Goal: Information Seeking & Learning: Check status

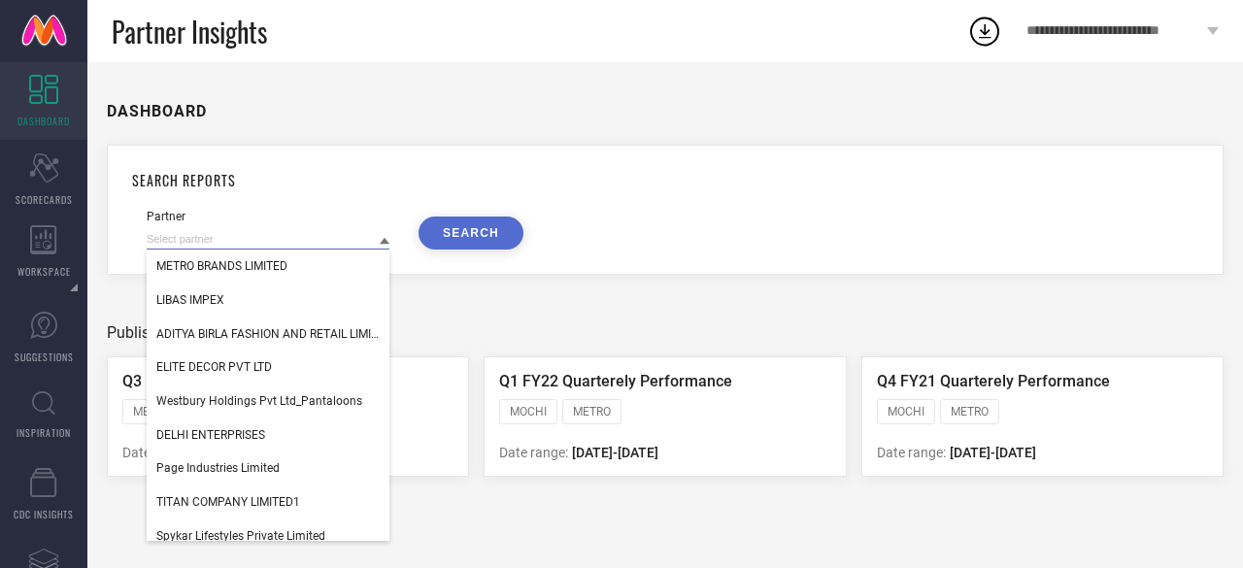
click at [246, 246] on input at bounding box center [268, 239] width 243 height 20
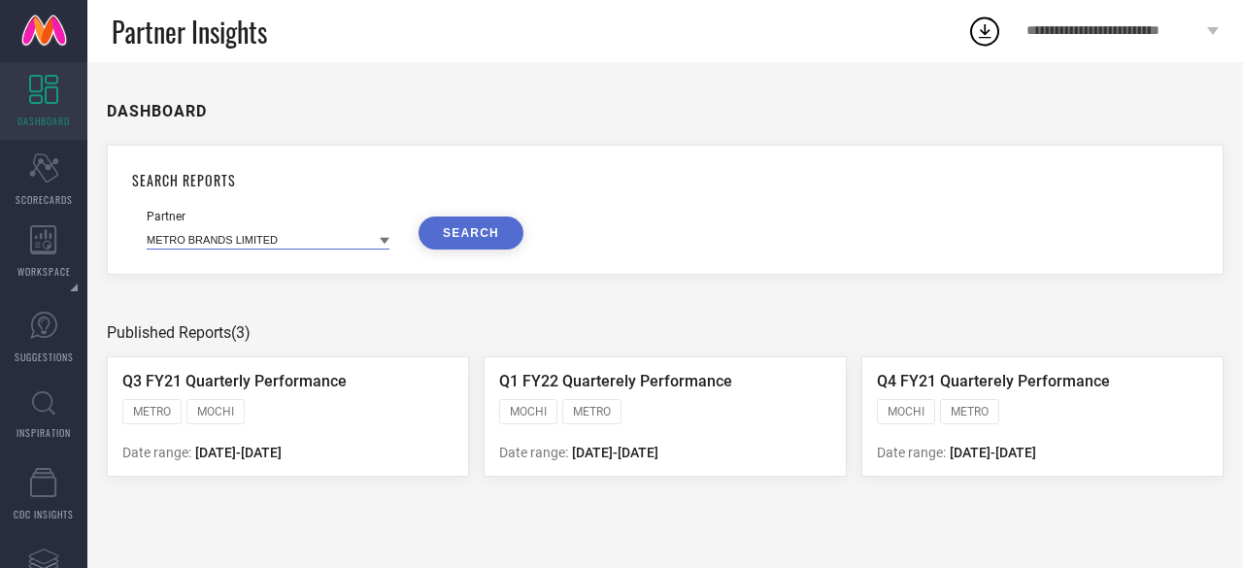
click at [246, 246] on input at bounding box center [268, 239] width 243 height 20
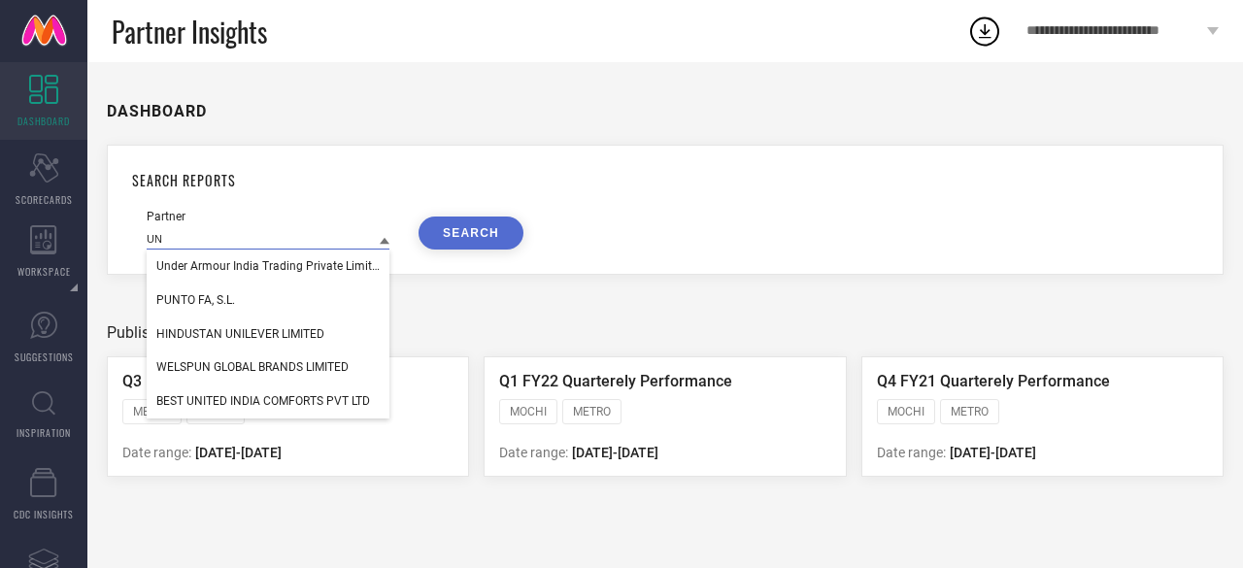
type input "UN"
click at [49, 100] on icon at bounding box center [43, 89] width 29 height 29
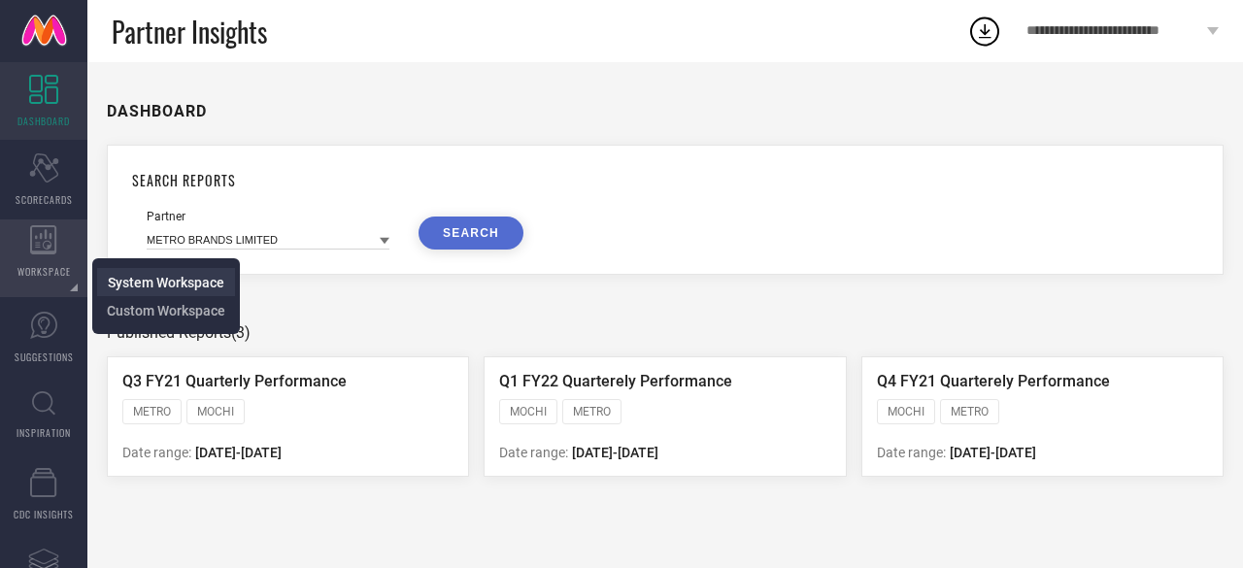
click at [138, 281] on span "System Workspace" at bounding box center [166, 283] width 117 height 16
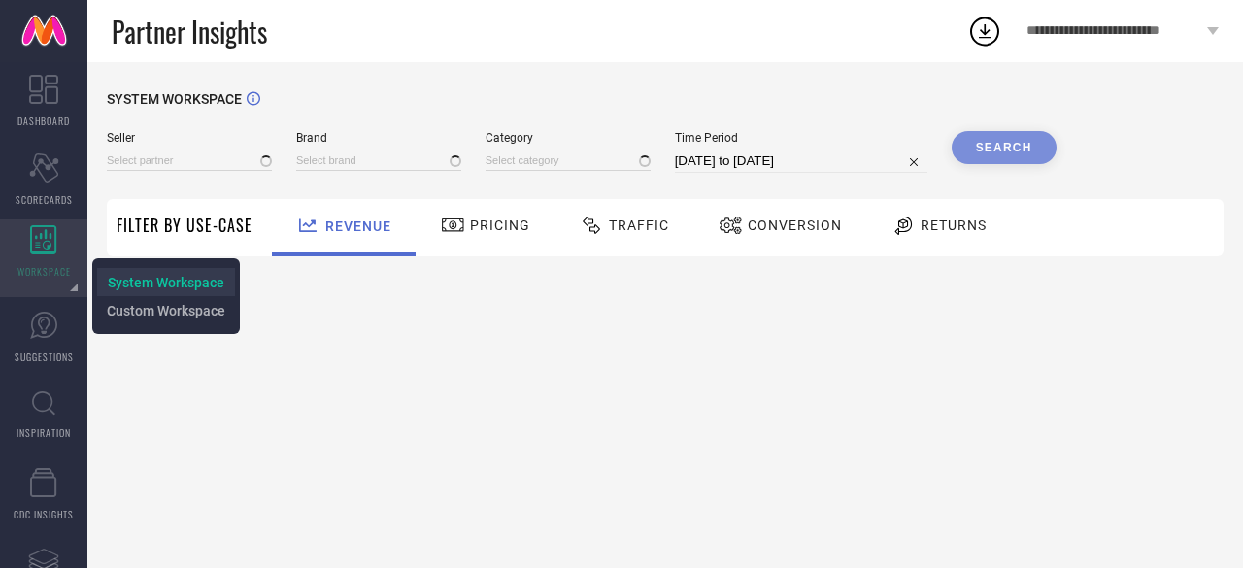
type input "All"
type input "1 STOP FASHION"
type input "All"
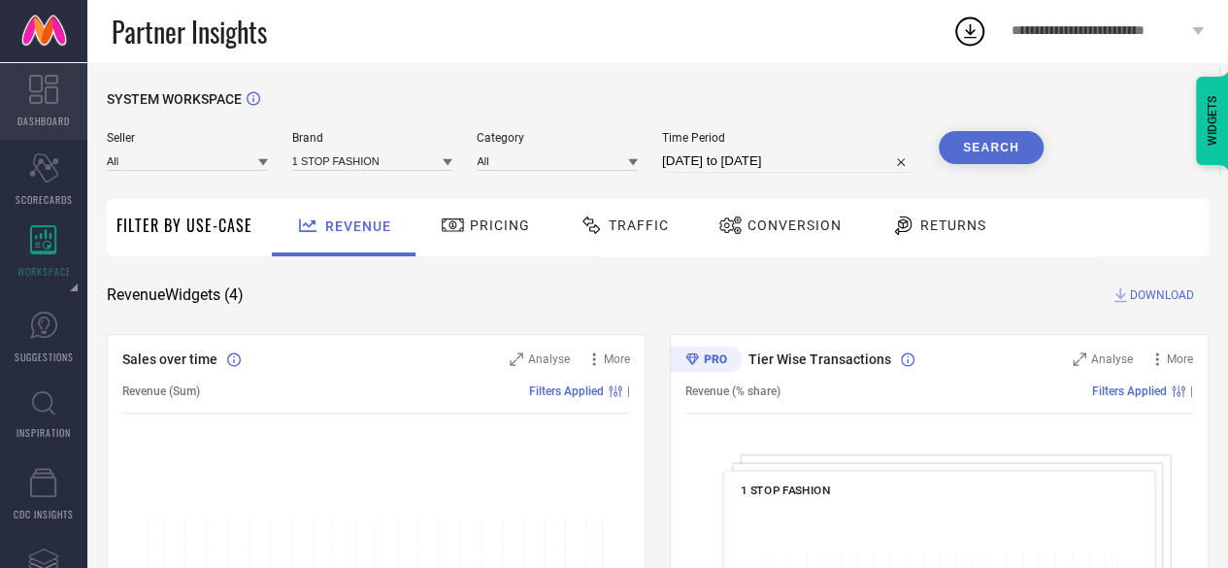
click at [54, 97] on icon at bounding box center [43, 89] width 29 height 29
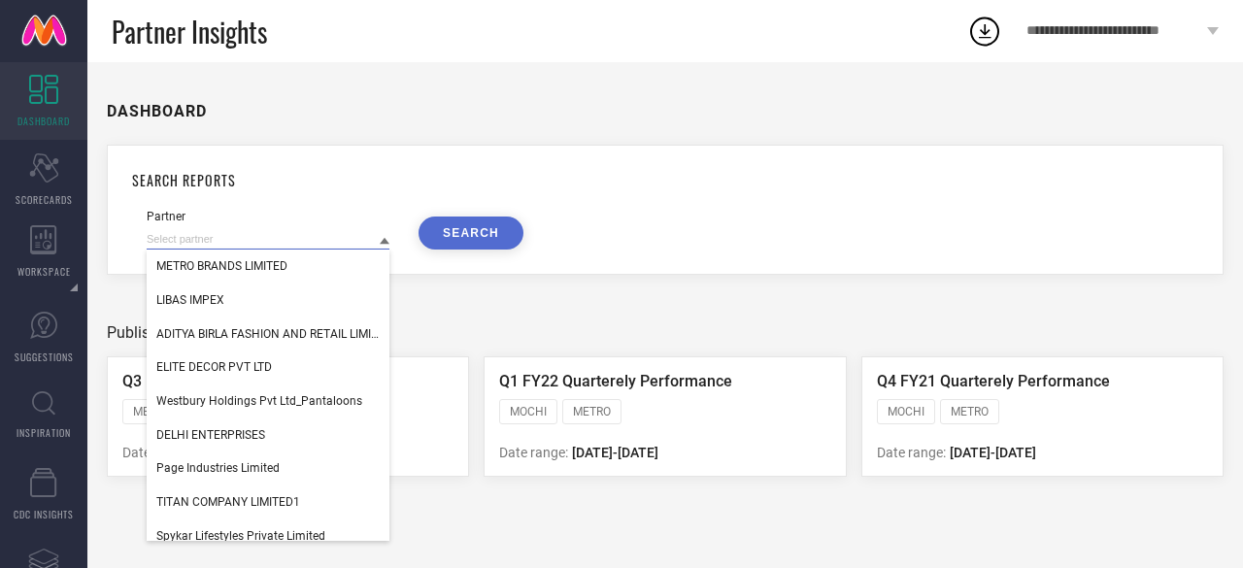
click at [229, 250] on input at bounding box center [268, 239] width 243 height 20
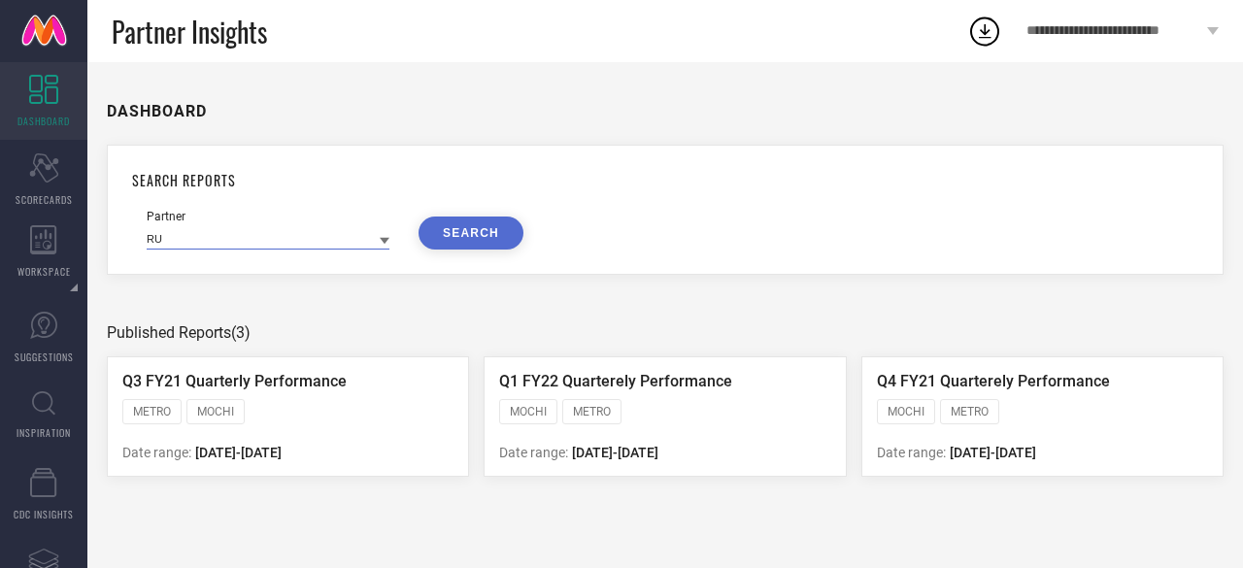
type input "R"
type input "Trea"
click at [470, 223] on button "SEARCH" at bounding box center [471, 233] width 105 height 33
click at [286, 239] on input at bounding box center [268, 239] width 243 height 20
type input "treasure"
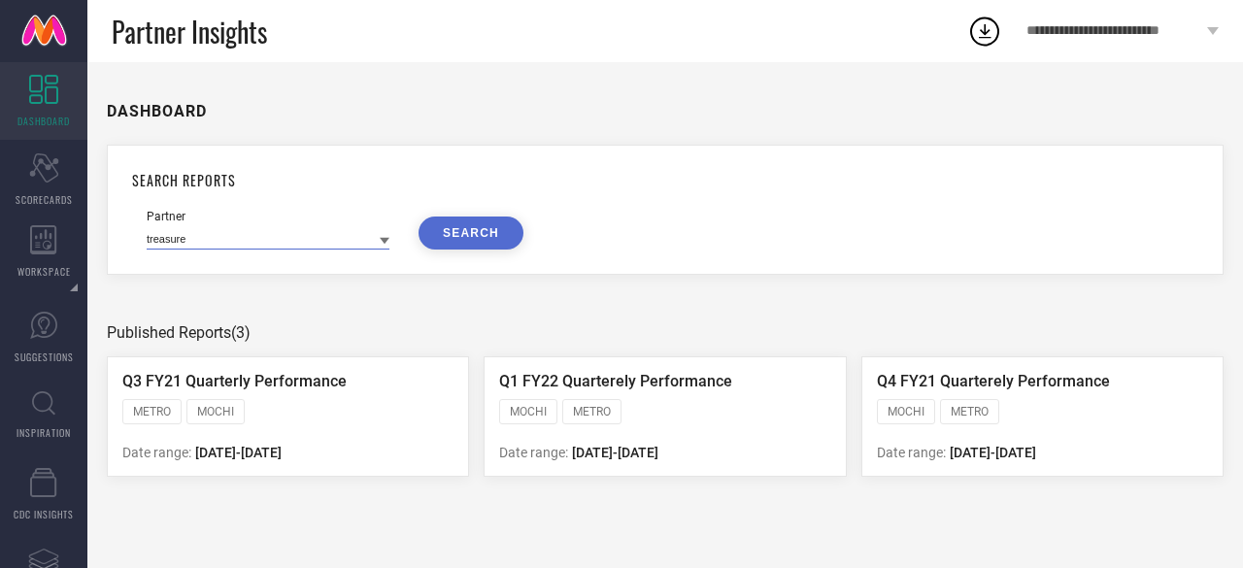
click at [286, 239] on input "treasure" at bounding box center [268, 239] width 243 height 20
click at [286, 239] on input at bounding box center [268, 239] width 243 height 20
click at [480, 222] on button "SEARCH" at bounding box center [471, 233] width 105 height 33
click at [321, 444] on div "Date range: [DATE] - [DATE]" at bounding box center [287, 452] width 331 height 18
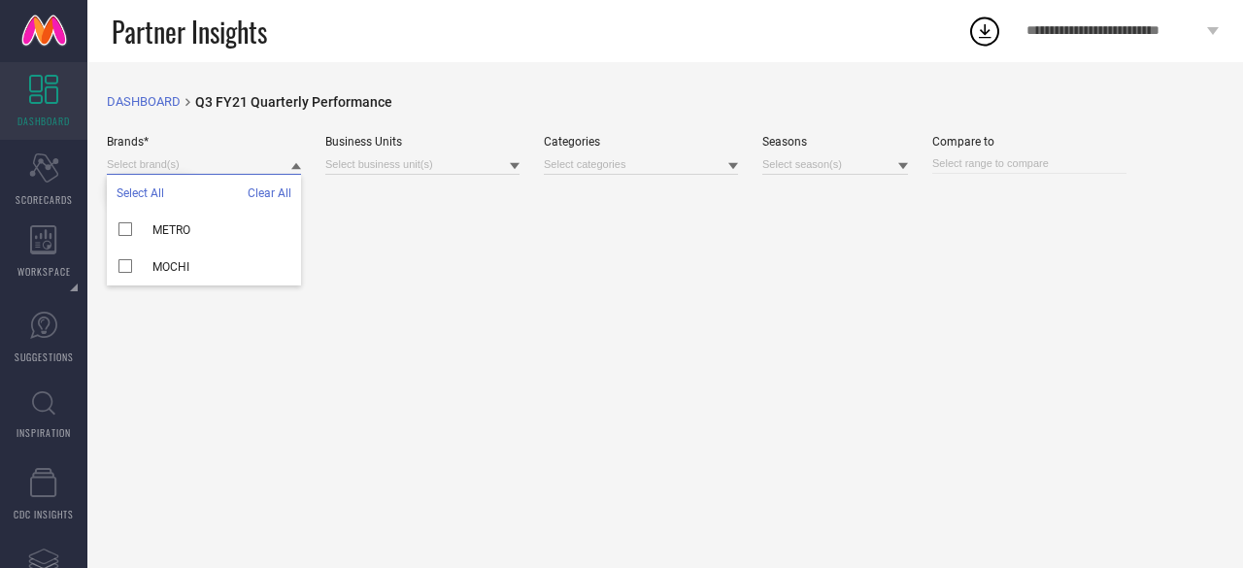
click at [240, 162] on input at bounding box center [204, 164] width 194 height 20
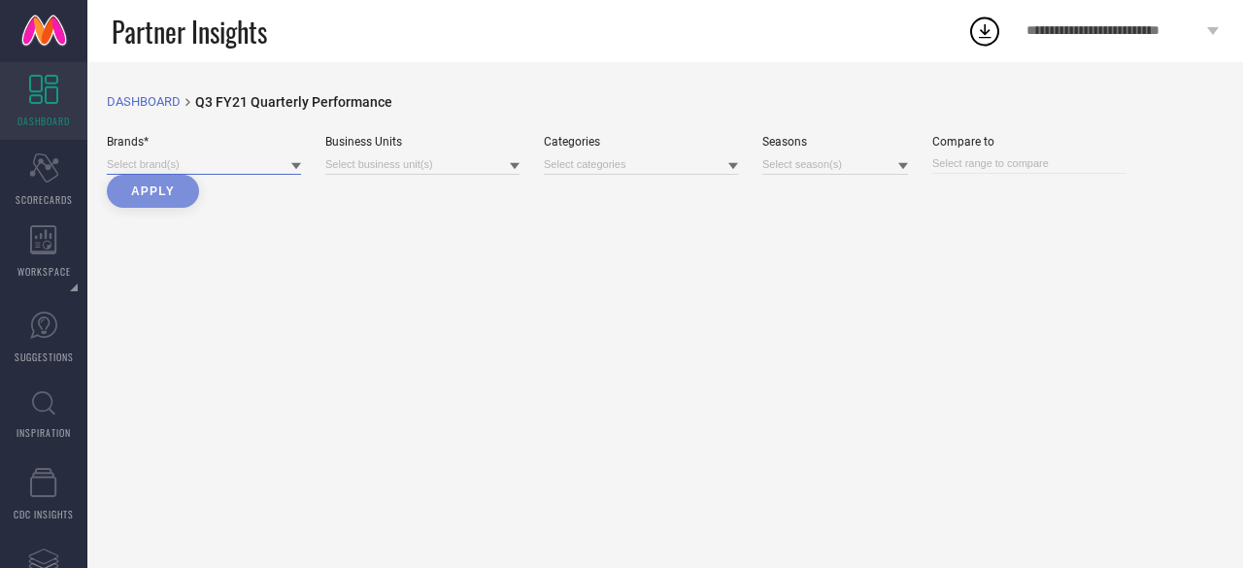
click at [240, 162] on input at bounding box center [204, 164] width 194 height 20
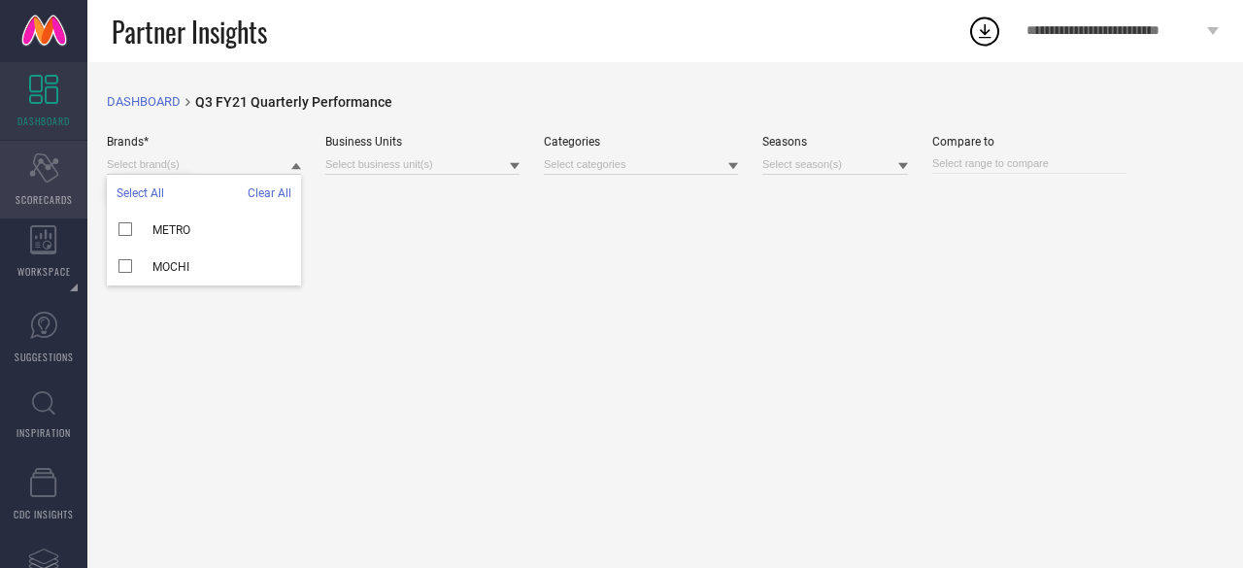
click at [44, 185] on div "Scorecard SCORECARDS" at bounding box center [43, 180] width 87 height 78
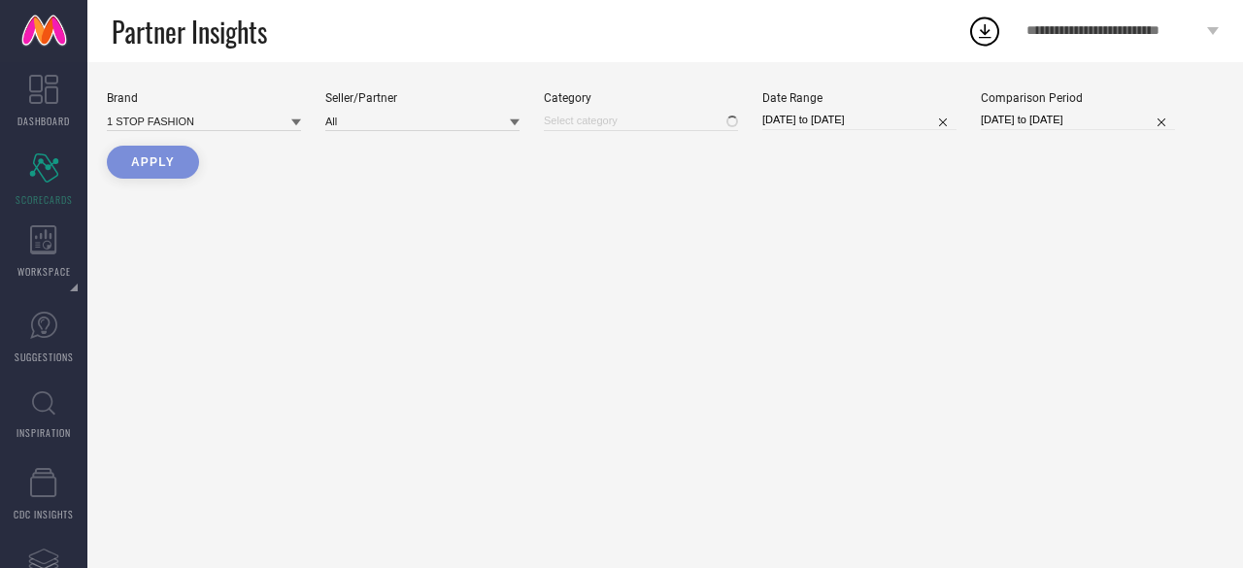
type input "All"
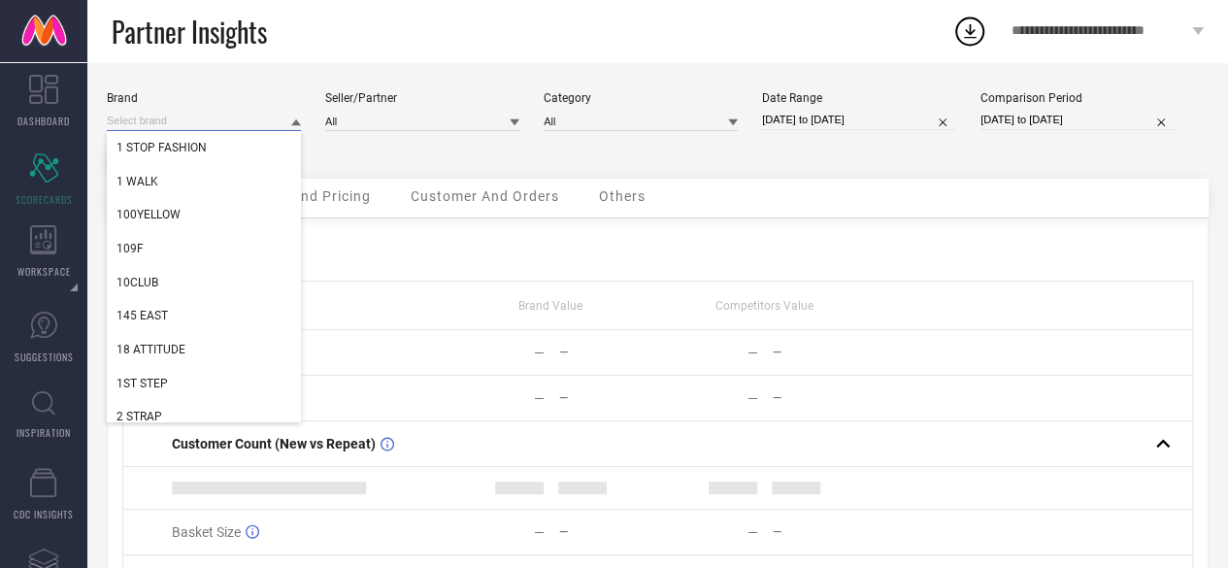
click at [231, 120] on input at bounding box center [204, 121] width 194 height 20
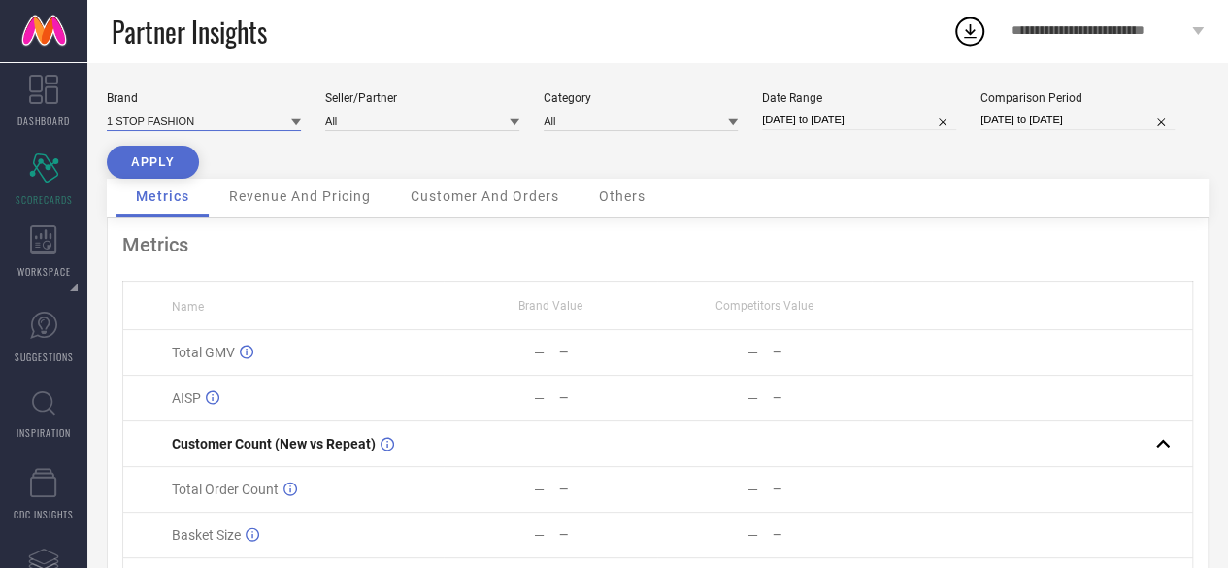
click at [231, 120] on input at bounding box center [204, 121] width 194 height 20
type input "tushi"
click at [200, 157] on div "TUSHITA" at bounding box center [204, 147] width 194 height 33
type input "All"
click at [423, 129] on input at bounding box center [422, 121] width 194 height 20
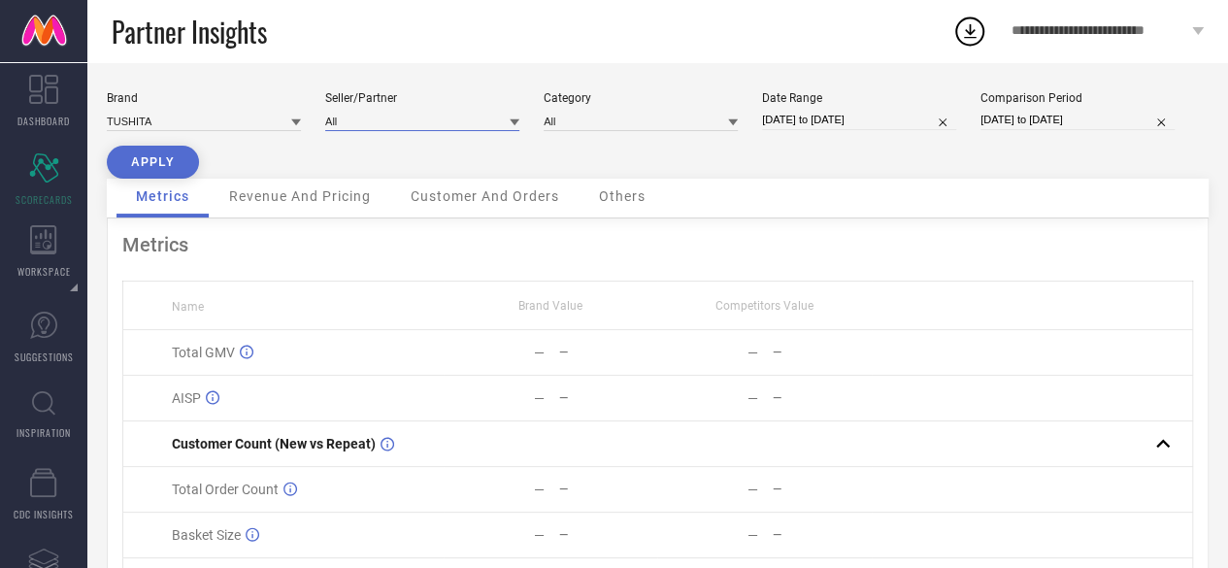
click at [423, 129] on input at bounding box center [422, 121] width 194 height 20
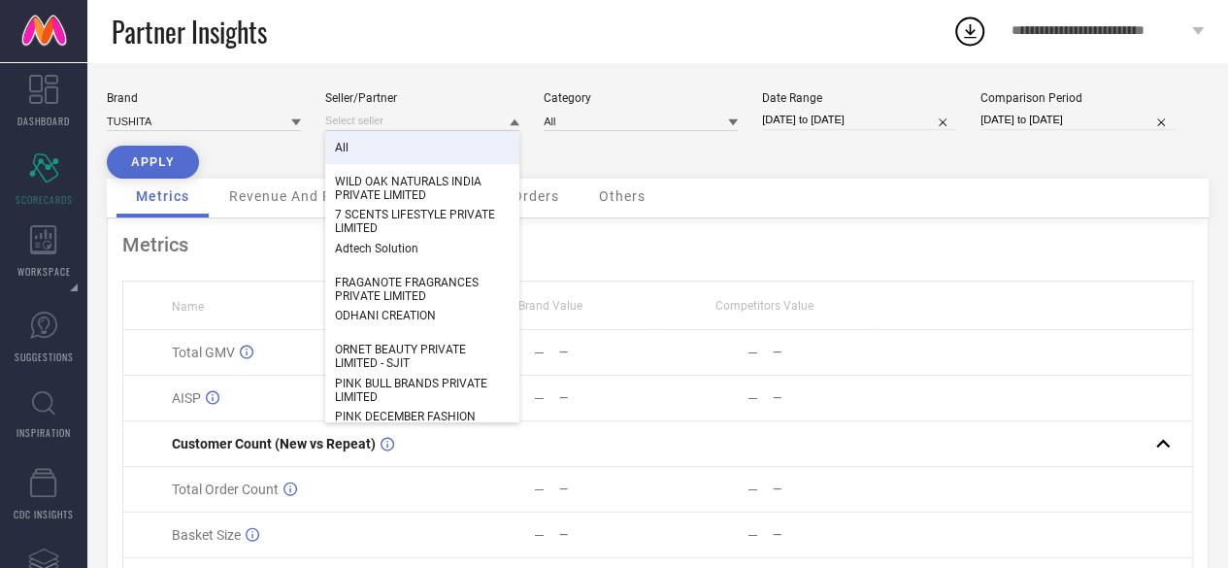
click at [410, 142] on div "All" at bounding box center [422, 147] width 194 height 33
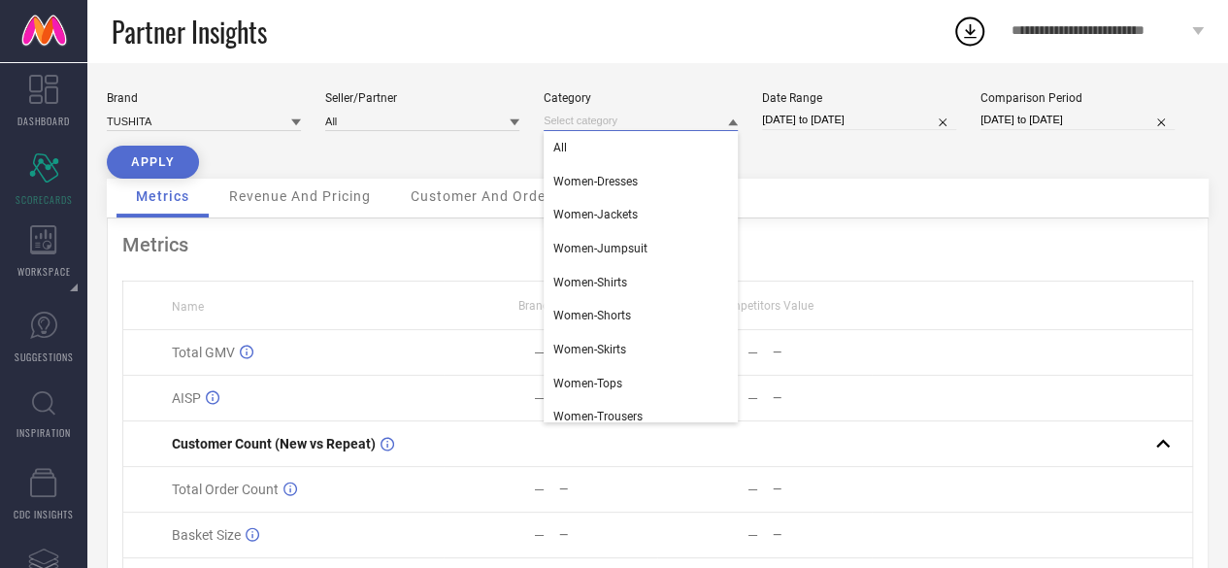
click at [630, 116] on input at bounding box center [641, 121] width 194 height 20
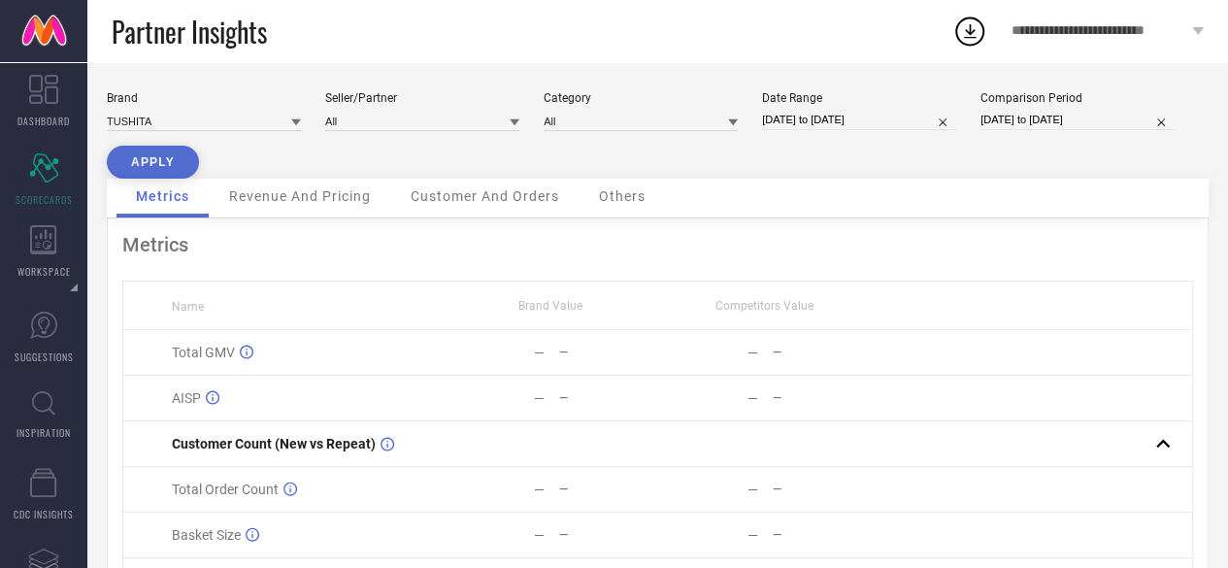
click at [155, 152] on button "APPLY" at bounding box center [153, 162] width 92 height 33
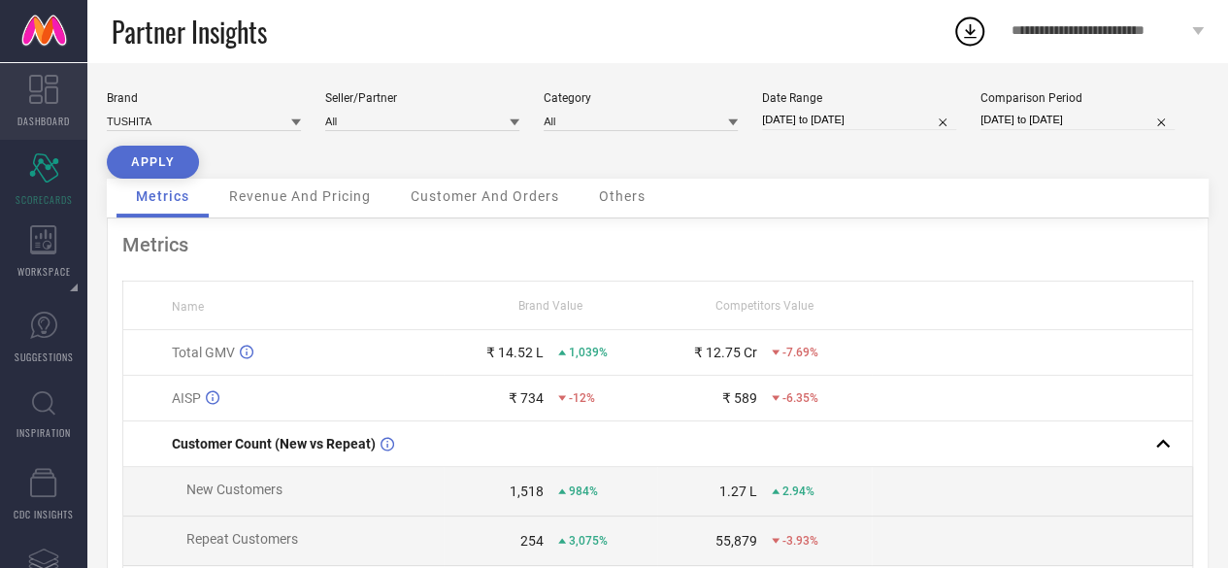
click at [52, 90] on icon at bounding box center [43, 89] width 29 height 29
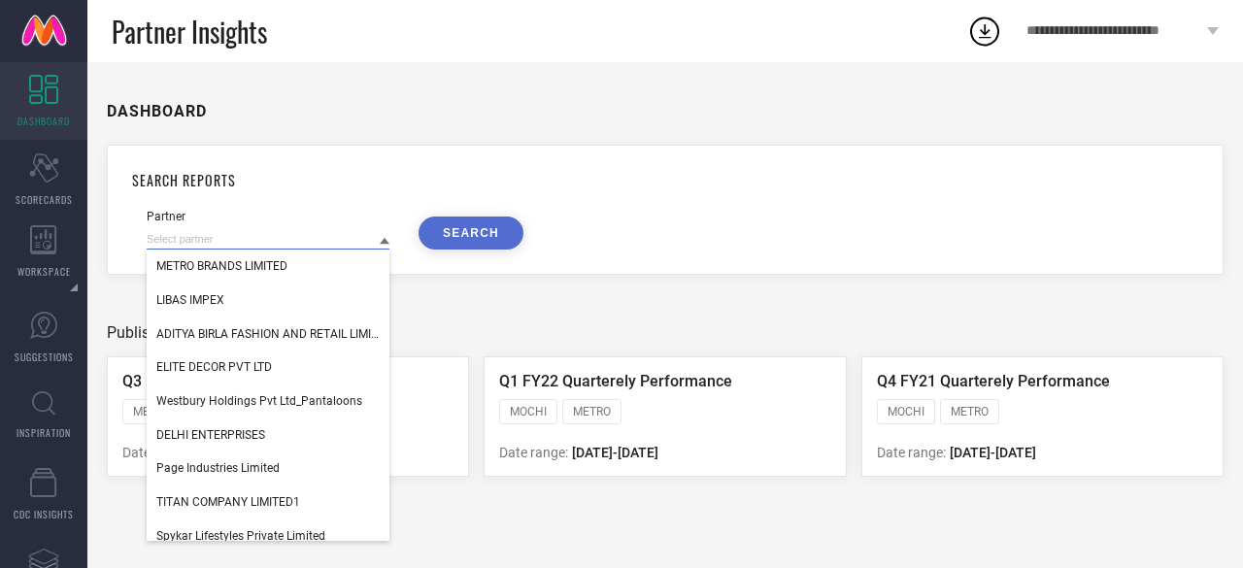
click at [296, 248] on input at bounding box center [268, 239] width 243 height 20
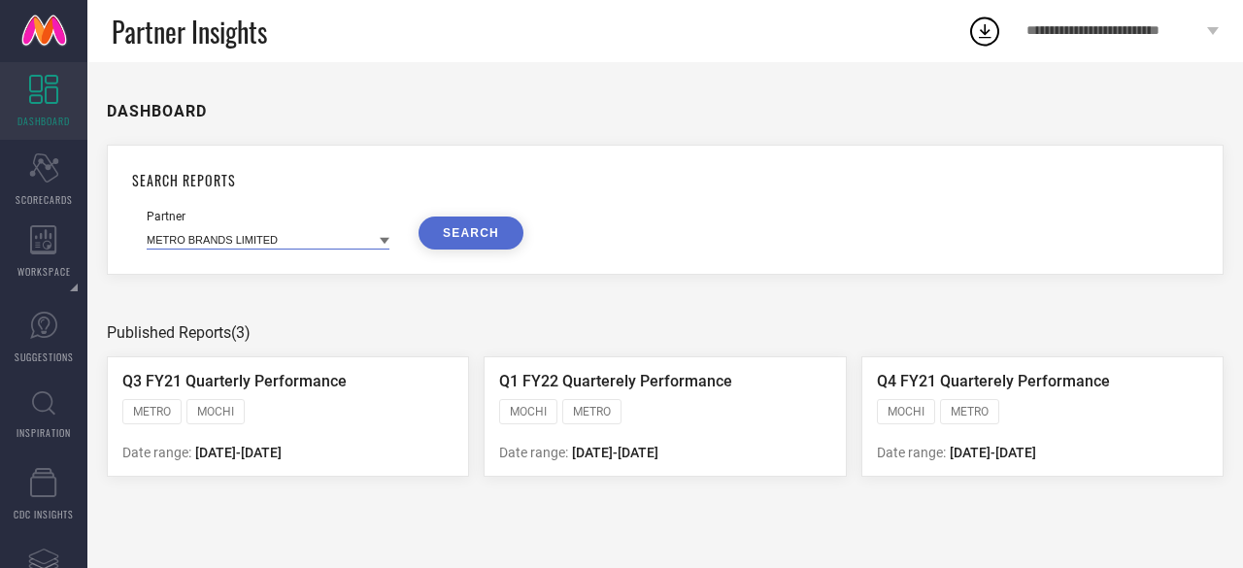
click at [296, 248] on input at bounding box center [268, 239] width 243 height 20
type input "t"
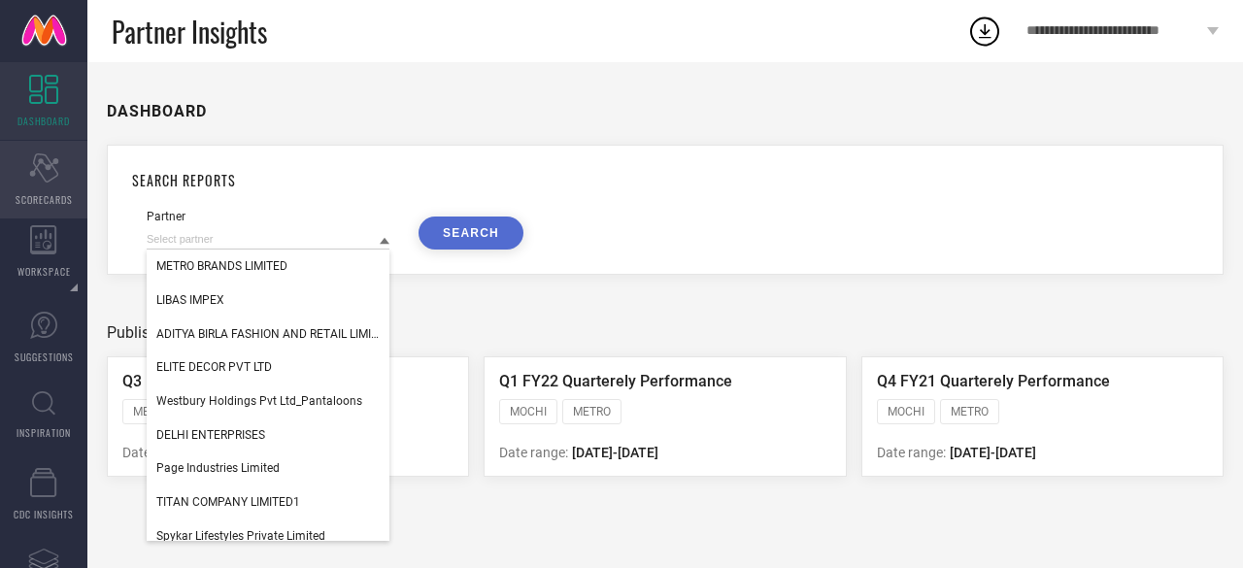
click at [40, 187] on div "Scorecard SCORECARDS" at bounding box center [43, 180] width 87 height 78
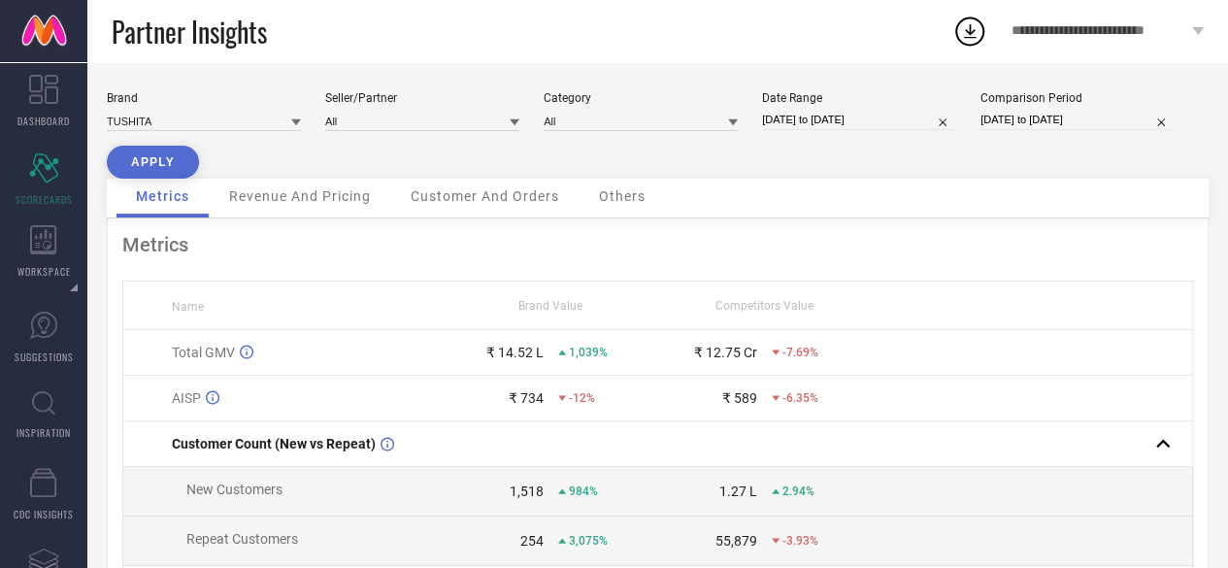
click at [320, 193] on span "Revenue And Pricing" at bounding box center [300, 196] width 142 height 16
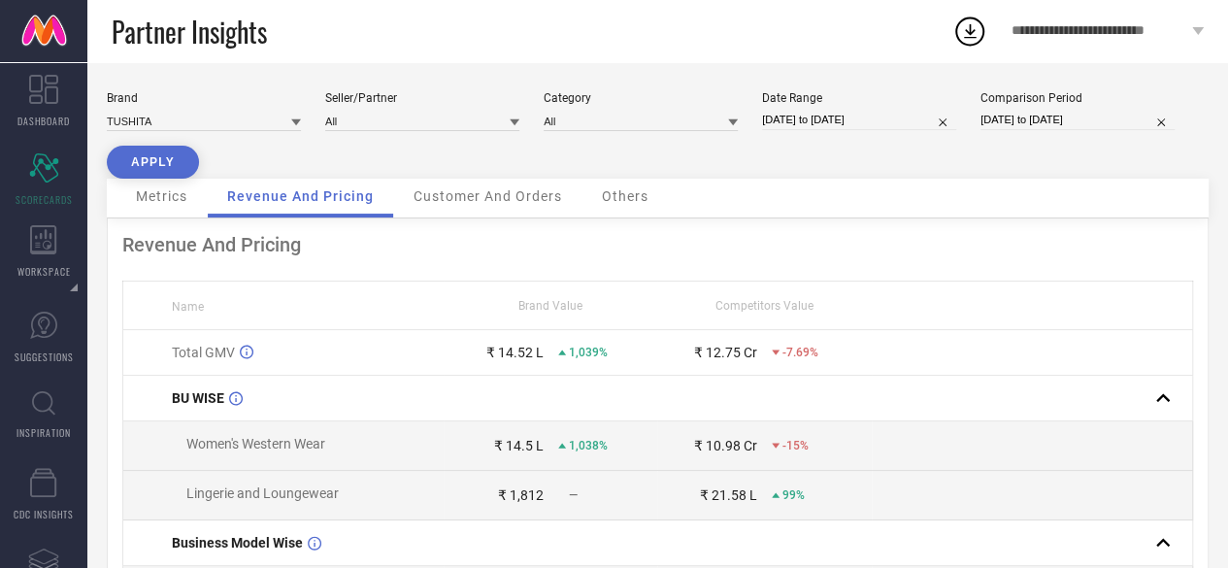
click at [453, 192] on span "Customer And Orders" at bounding box center [488, 196] width 149 height 16
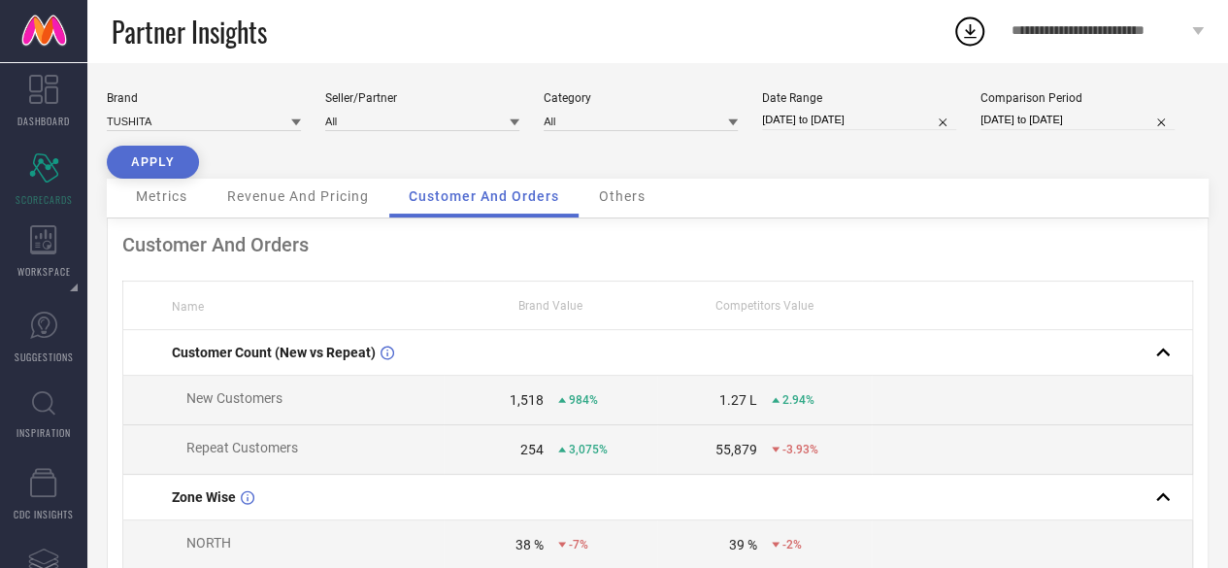
click at [604, 206] on div "Others" at bounding box center [622, 198] width 85 height 39
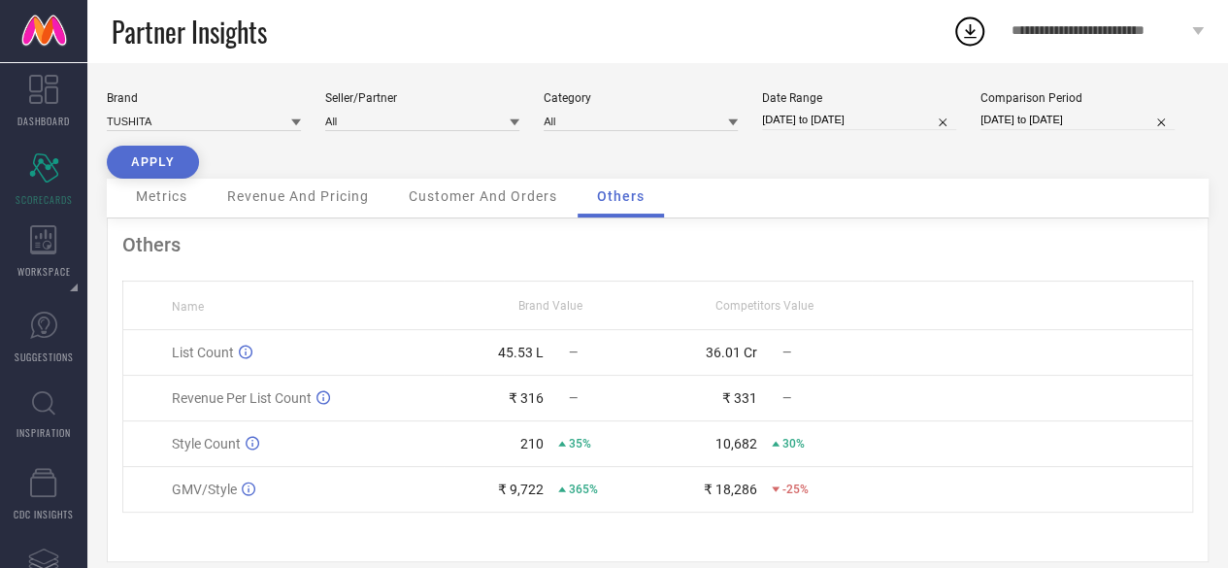
click at [186, 193] on span "Metrics" at bounding box center [161, 196] width 51 height 16
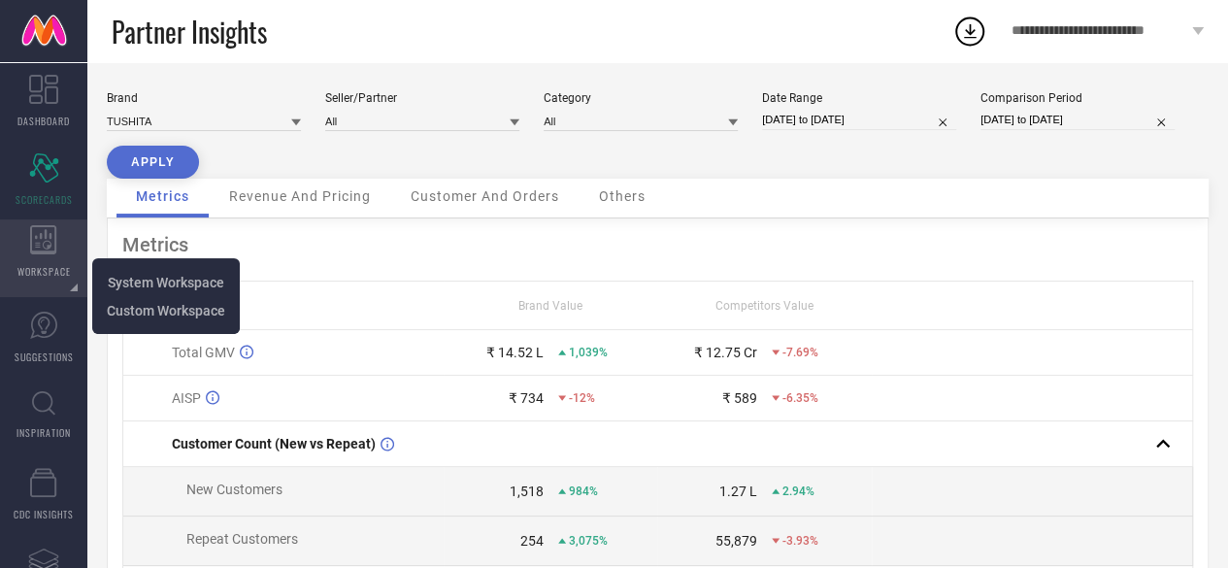
click at [43, 244] on icon at bounding box center [43, 239] width 26 height 29
click at [154, 286] on span "System Workspace" at bounding box center [166, 283] width 117 height 16
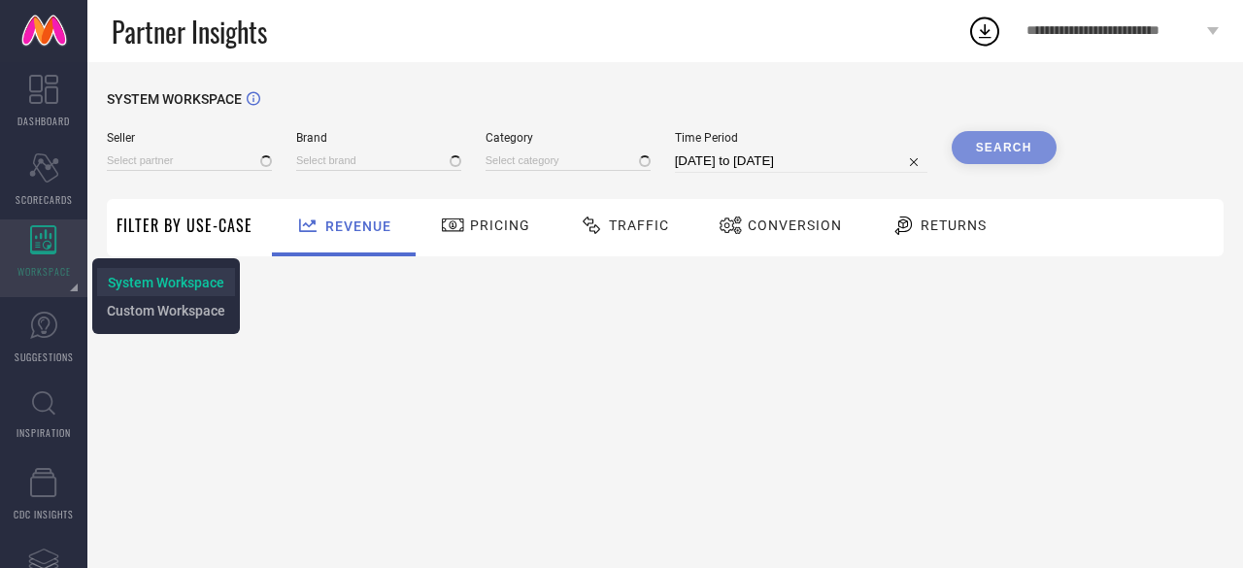
type input "All"
type input "1 STOP FASHION"
type input "All"
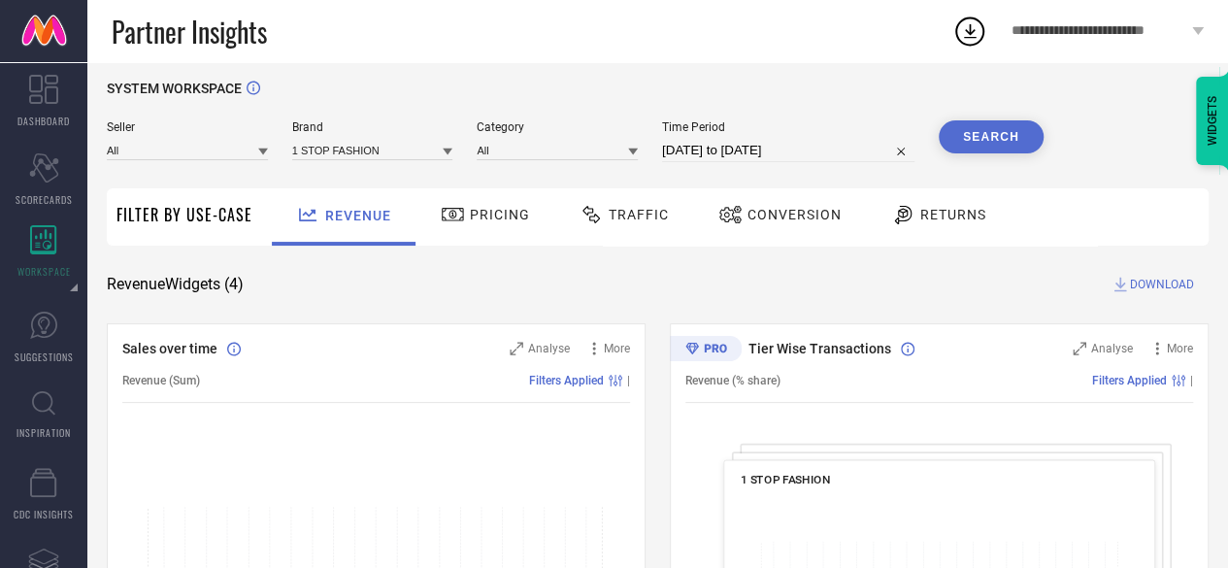
scroll to position [5, 0]
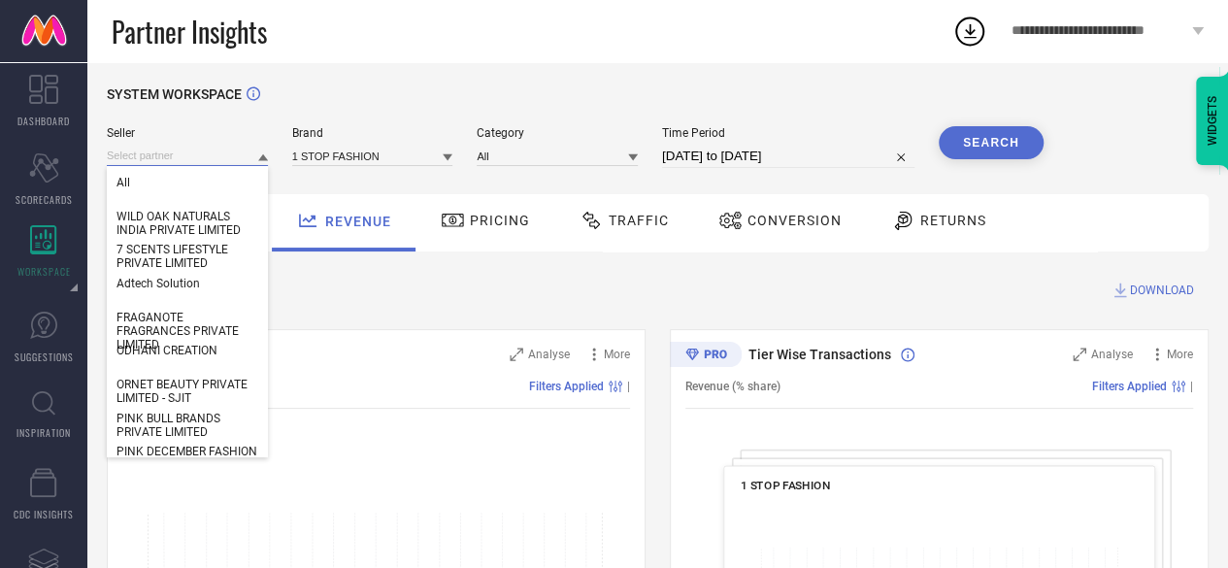
click at [198, 152] on input at bounding box center [187, 156] width 161 height 20
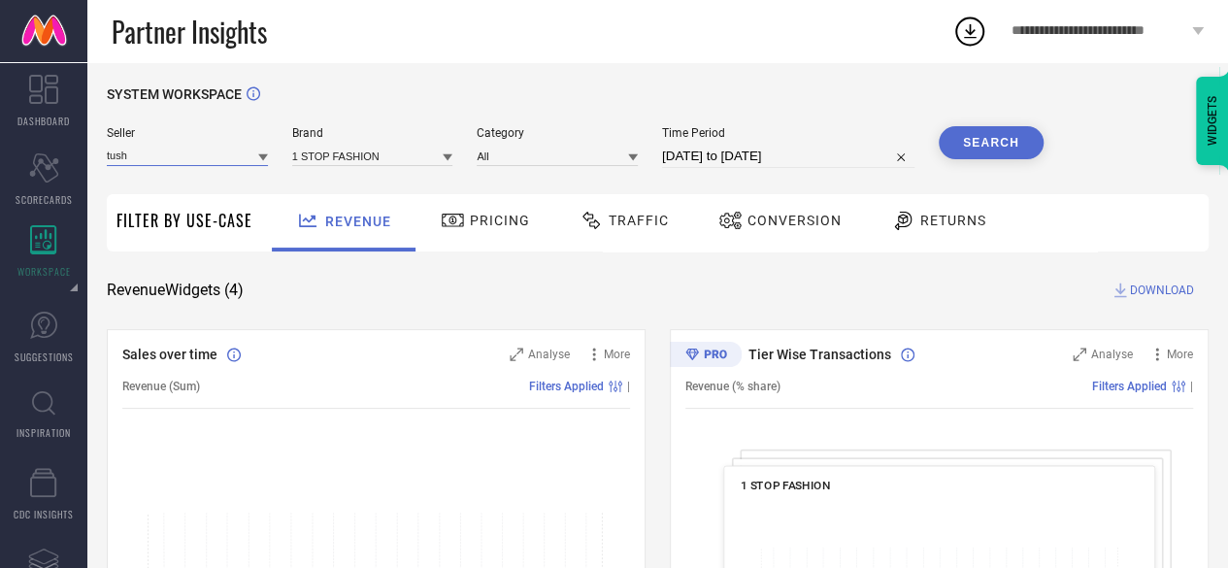
type input "tushi"
click at [198, 152] on input "tushi" at bounding box center [187, 156] width 161 height 20
click at [198, 152] on input at bounding box center [187, 156] width 161 height 20
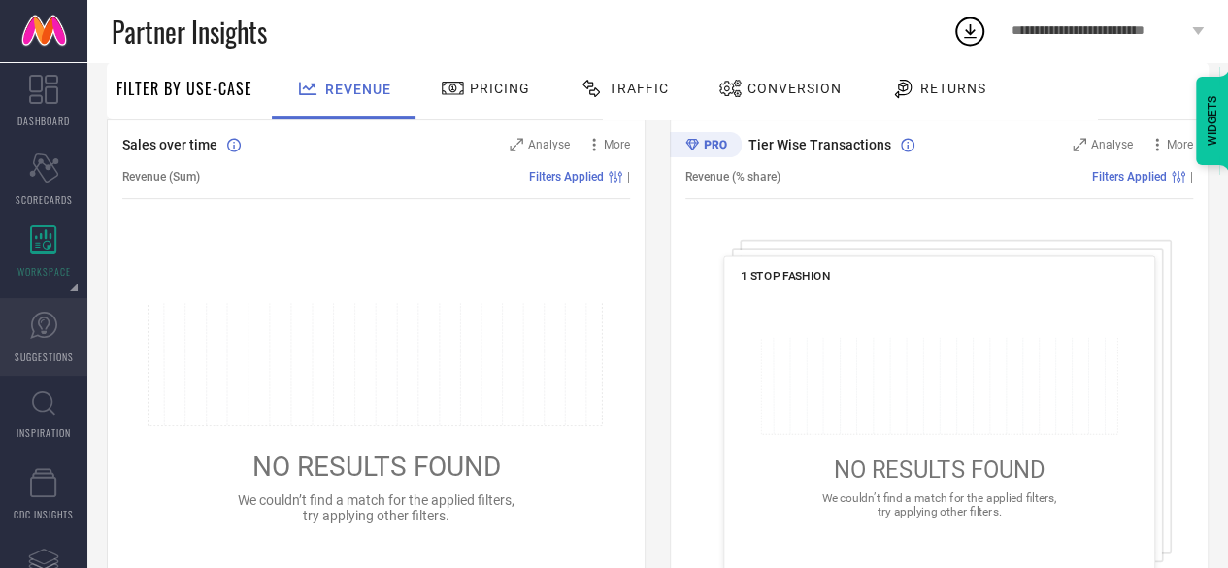
scroll to position [0, 0]
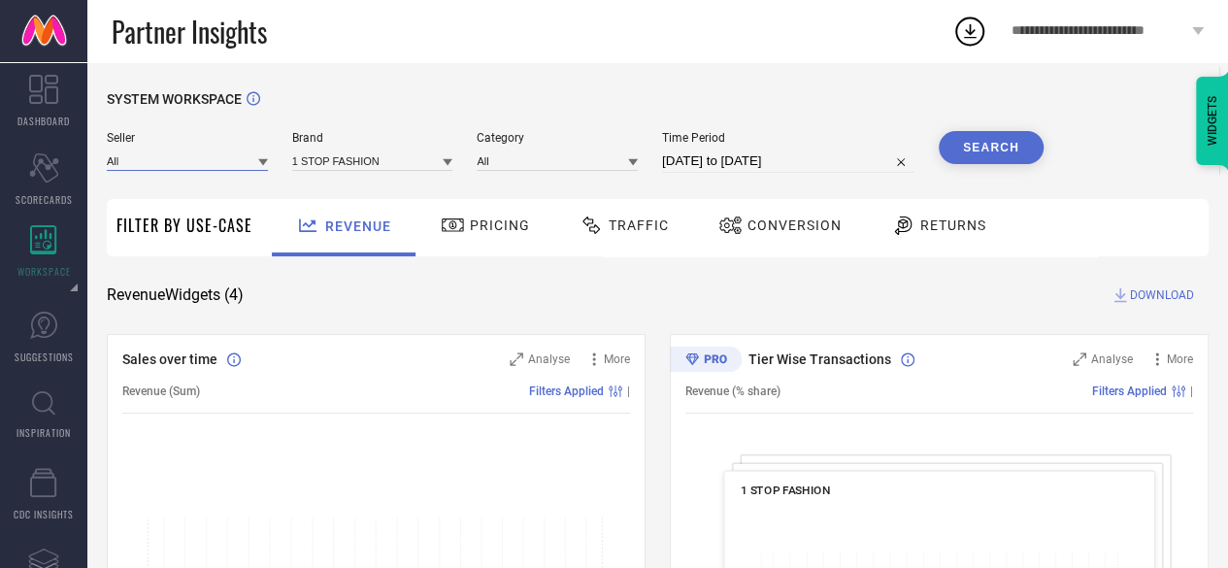
click at [187, 161] on input at bounding box center [187, 161] width 161 height 20
type input "tushi"
click at [147, 161] on input "tushi" at bounding box center [187, 161] width 161 height 20
click at [147, 161] on input at bounding box center [187, 161] width 161 height 20
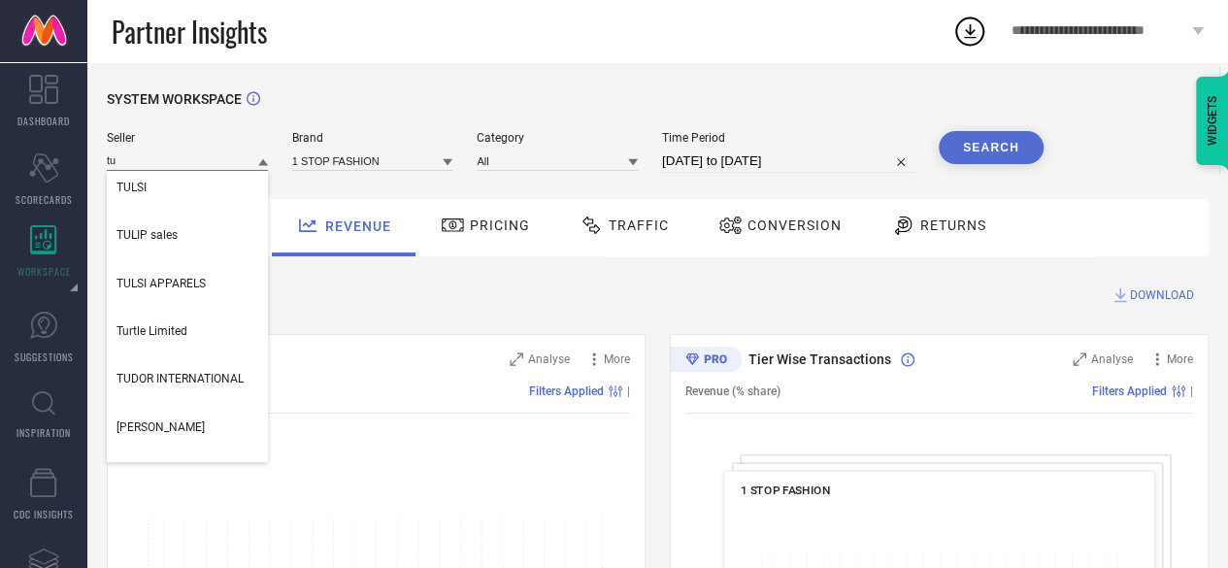
type input "t"
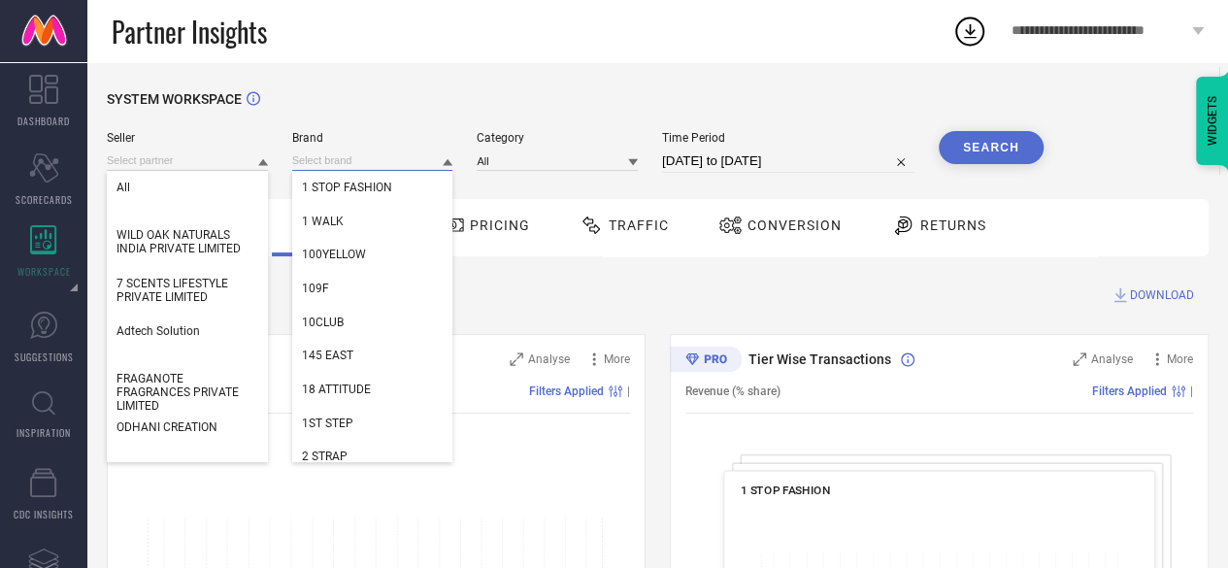
click at [400, 167] on input at bounding box center [372, 161] width 161 height 20
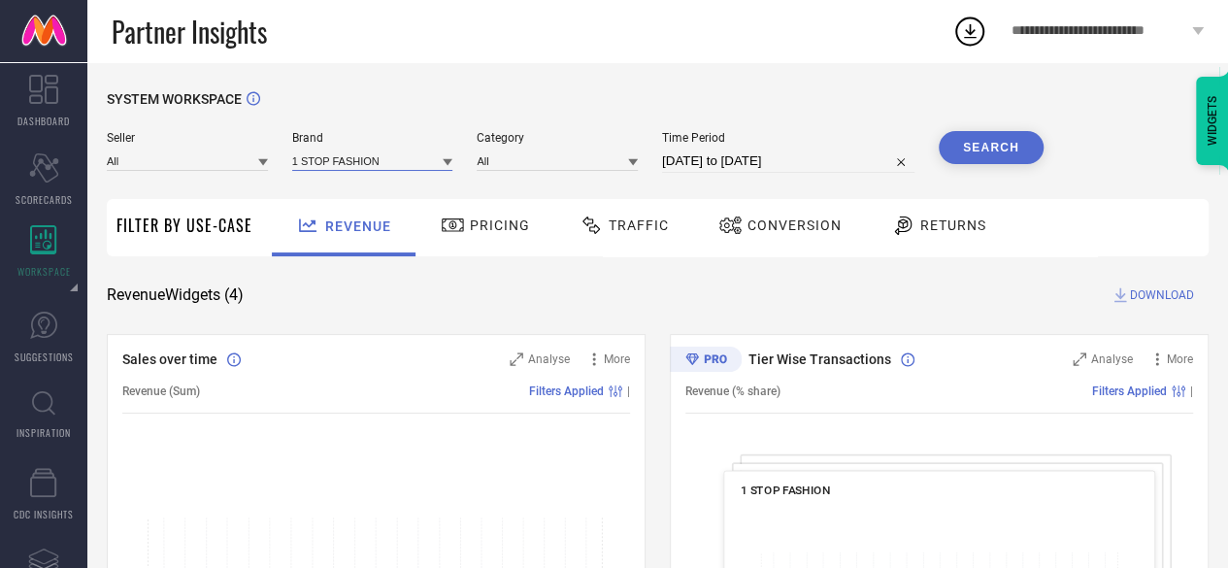
click at [400, 167] on input at bounding box center [372, 161] width 161 height 20
type input "tush"
click at [350, 190] on div "TUSHITA" at bounding box center [372, 187] width 161 height 33
click at [641, 162] on div "Seller All Brand TUSHITA Category Time Period [DATE] to [DATE] Search" at bounding box center [575, 152] width 937 height 42
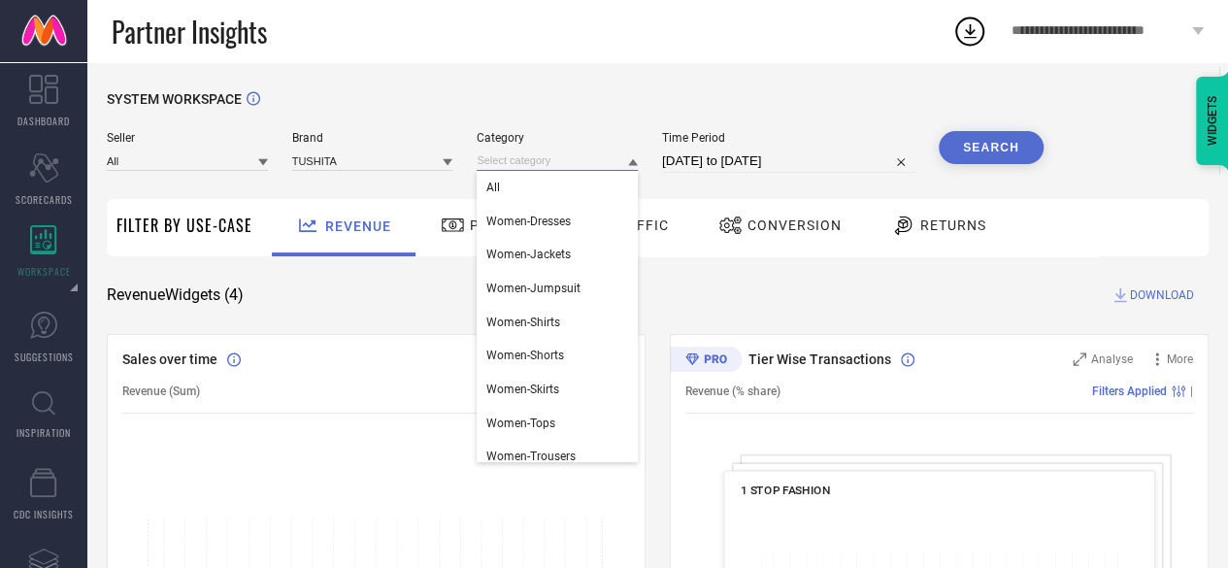
click at [625, 163] on input at bounding box center [557, 161] width 161 height 20
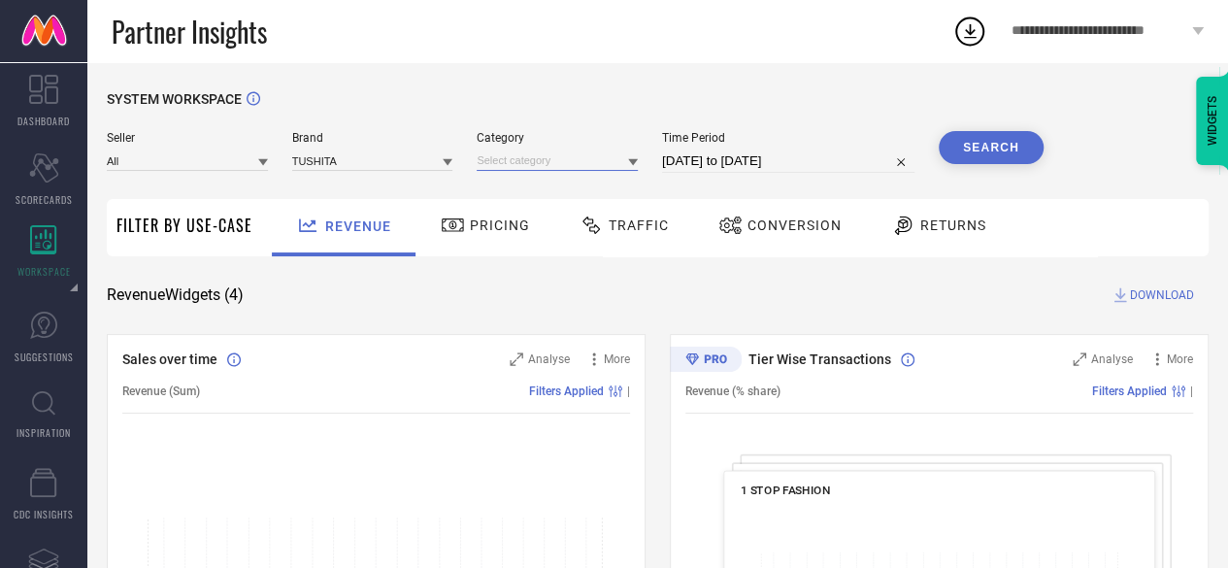
click at [625, 163] on input at bounding box center [557, 161] width 161 height 20
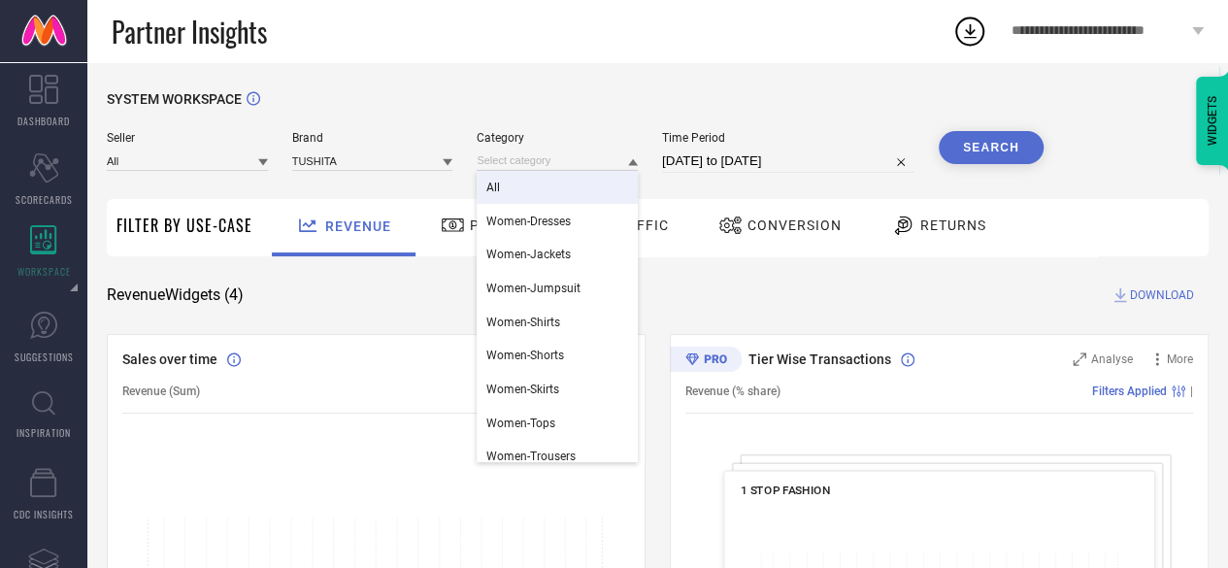
click at [517, 174] on div "All" at bounding box center [557, 187] width 161 height 33
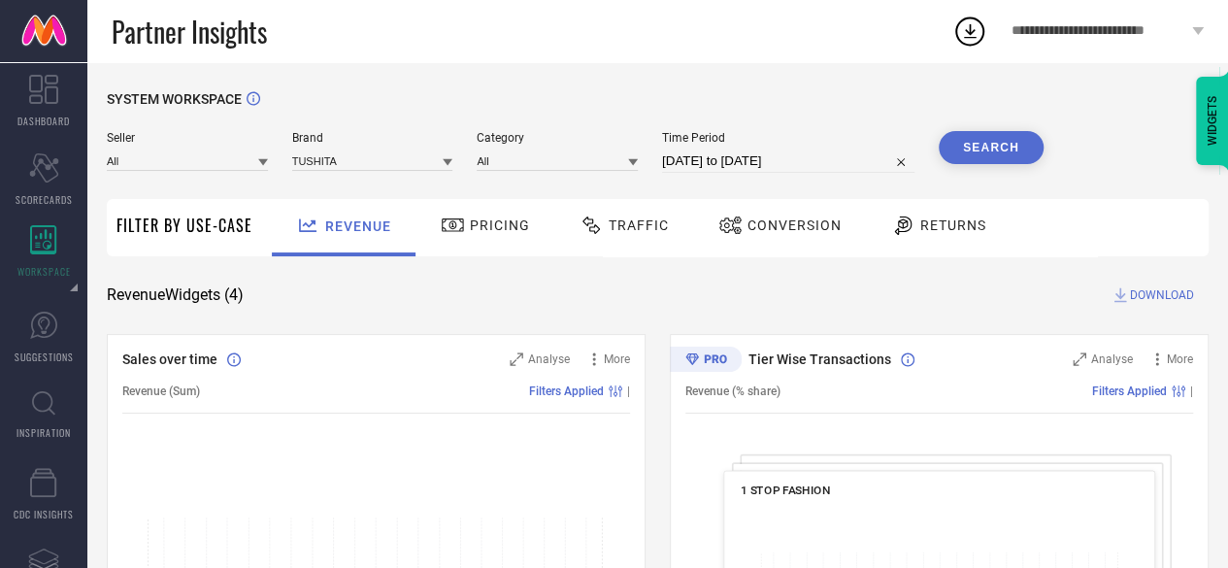
click at [989, 139] on button "Search" at bounding box center [991, 147] width 105 height 33
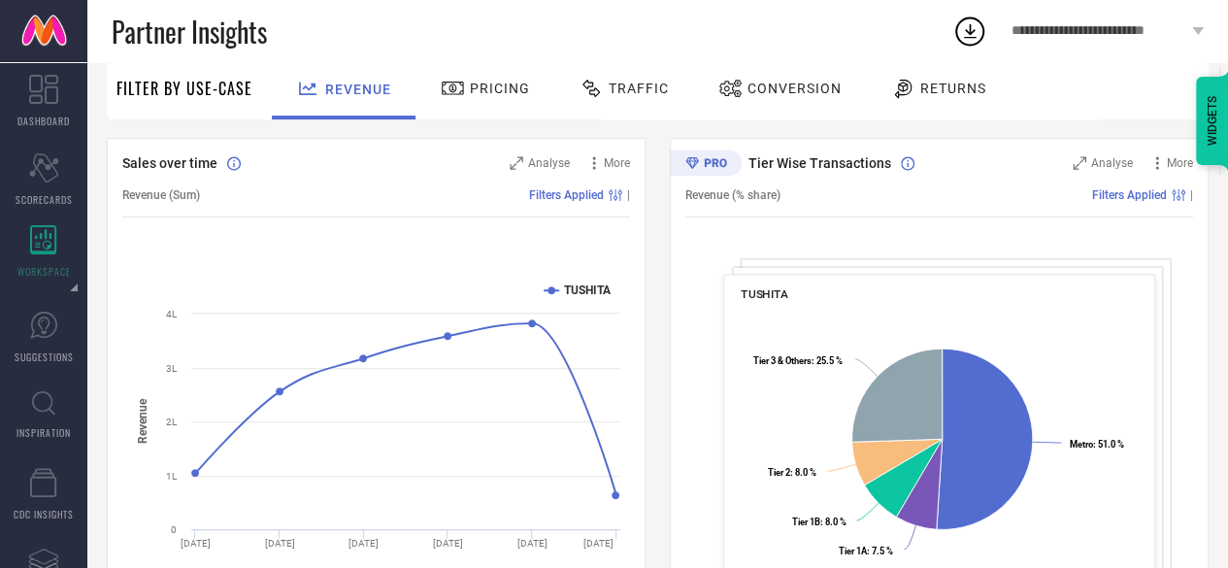
scroll to position [196, 0]
